Goal: Task Accomplishment & Management: Use online tool/utility

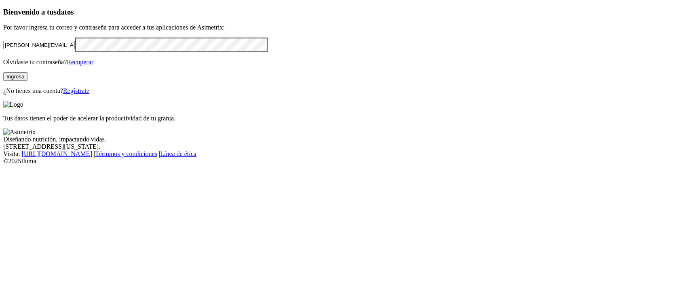
click at [75, 49] on input "andres.arias@grupobios.co" at bounding box center [38, 45] width 71 height 8
type input "andres.arias@contegral.co"
click at [27, 81] on button "Ingresa" at bounding box center [15, 76] width 24 height 8
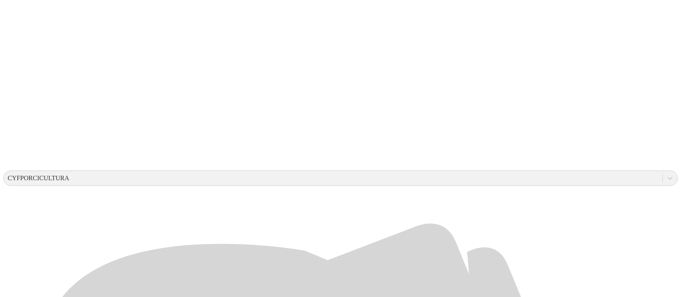
scroll to position [159, 0]
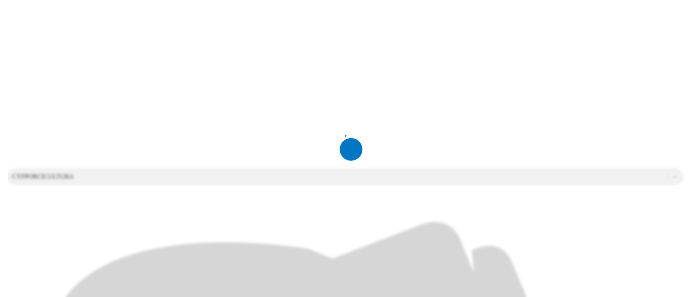
scroll to position [0, 0]
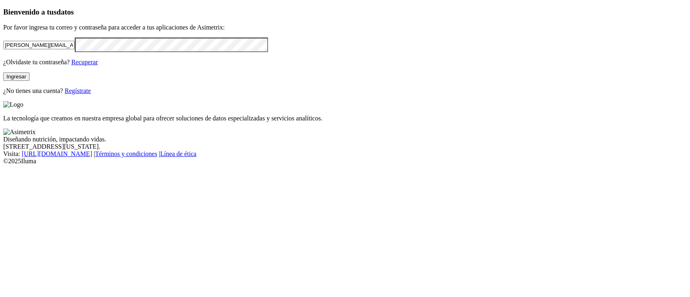
click at [75, 49] on input "[PERSON_NAME][EMAIL_ADDRESS][PERSON_NAME][DOMAIN_NAME]" at bounding box center [38, 45] width 71 height 8
type input "andres.arias@contegral.co"
click at [29, 81] on button "Ingresar" at bounding box center [16, 76] width 26 height 8
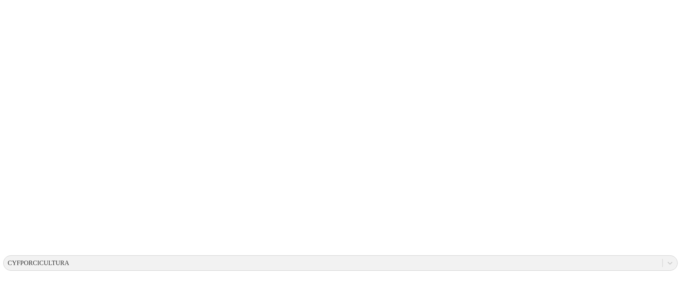
scroll to position [91, 0]
